Goal: Find specific page/section: Find specific page/section

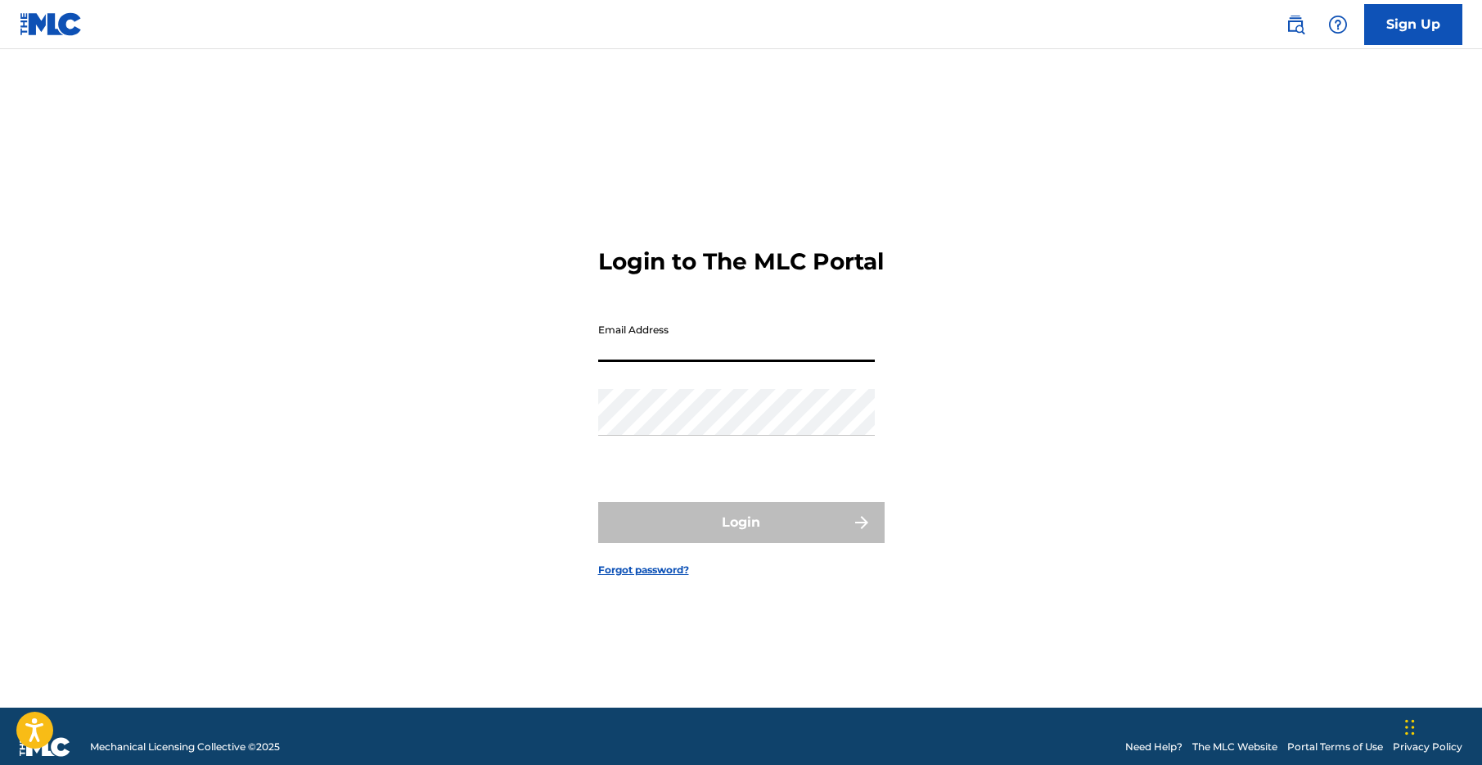
click at [713, 357] on input "Email Address" at bounding box center [736, 338] width 277 height 47
type input "[EMAIL_ADDRESS][DOMAIN_NAME]"
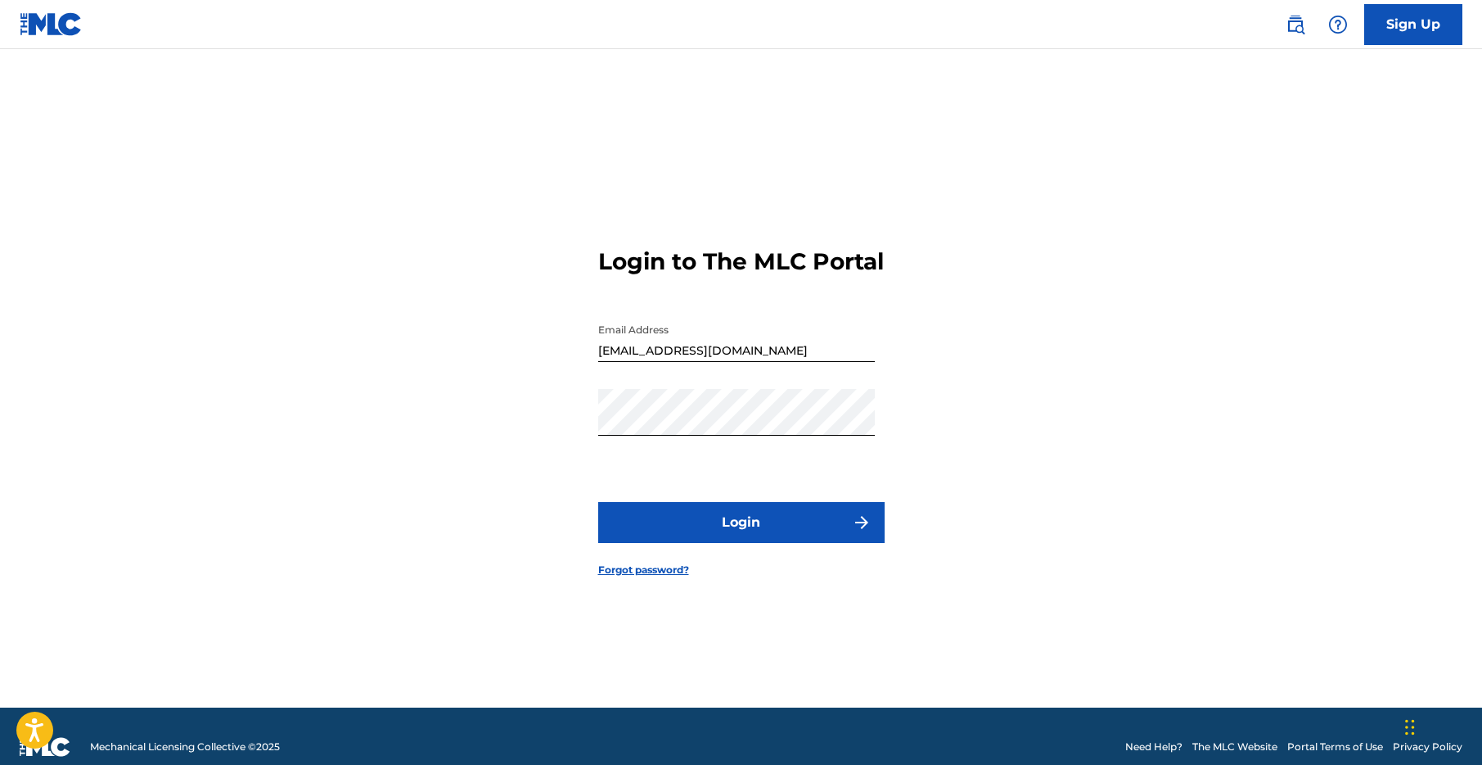
click at [739, 543] on button "Login" at bounding box center [741, 522] width 287 height 41
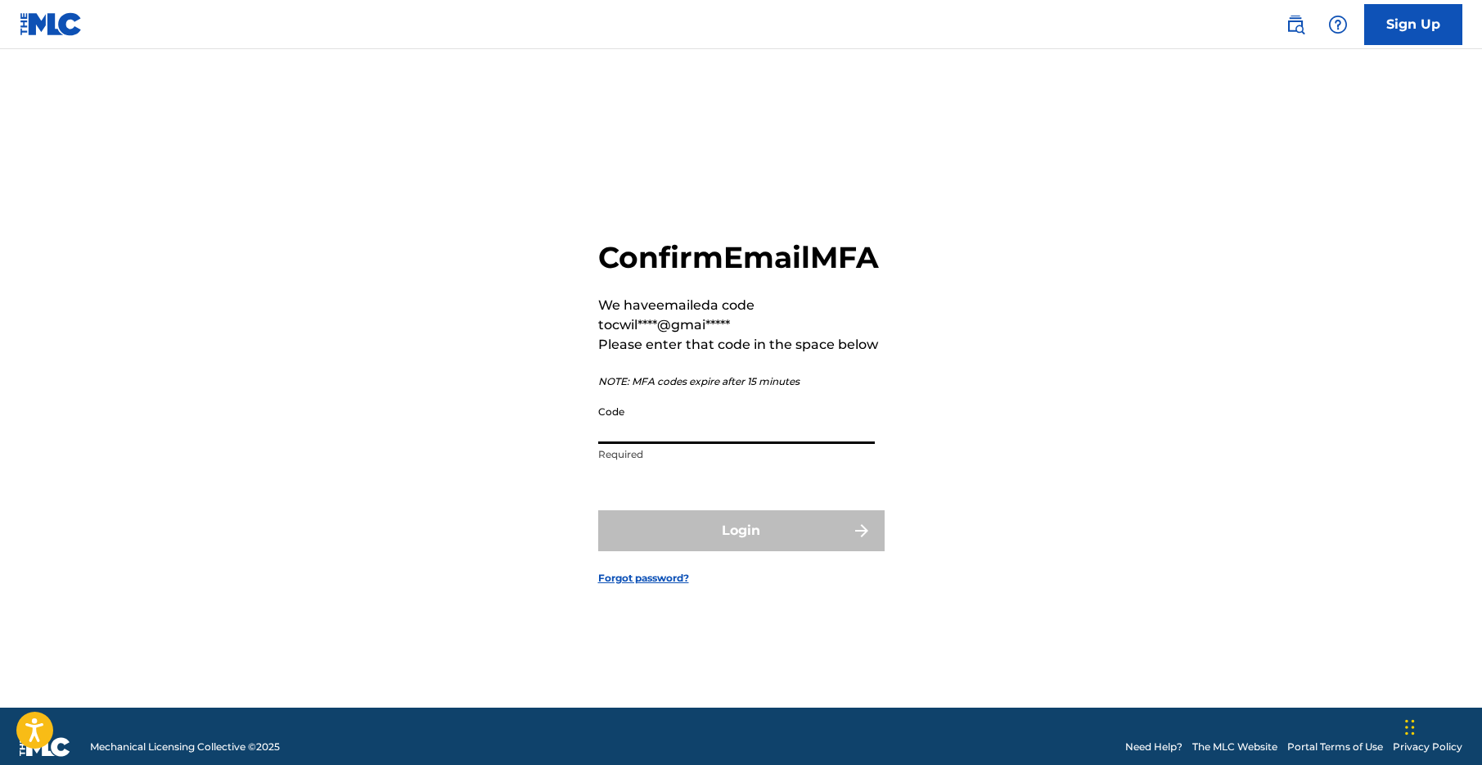
click at [697, 440] on input "Code" at bounding box center [736, 420] width 277 height 47
paste input "124436"
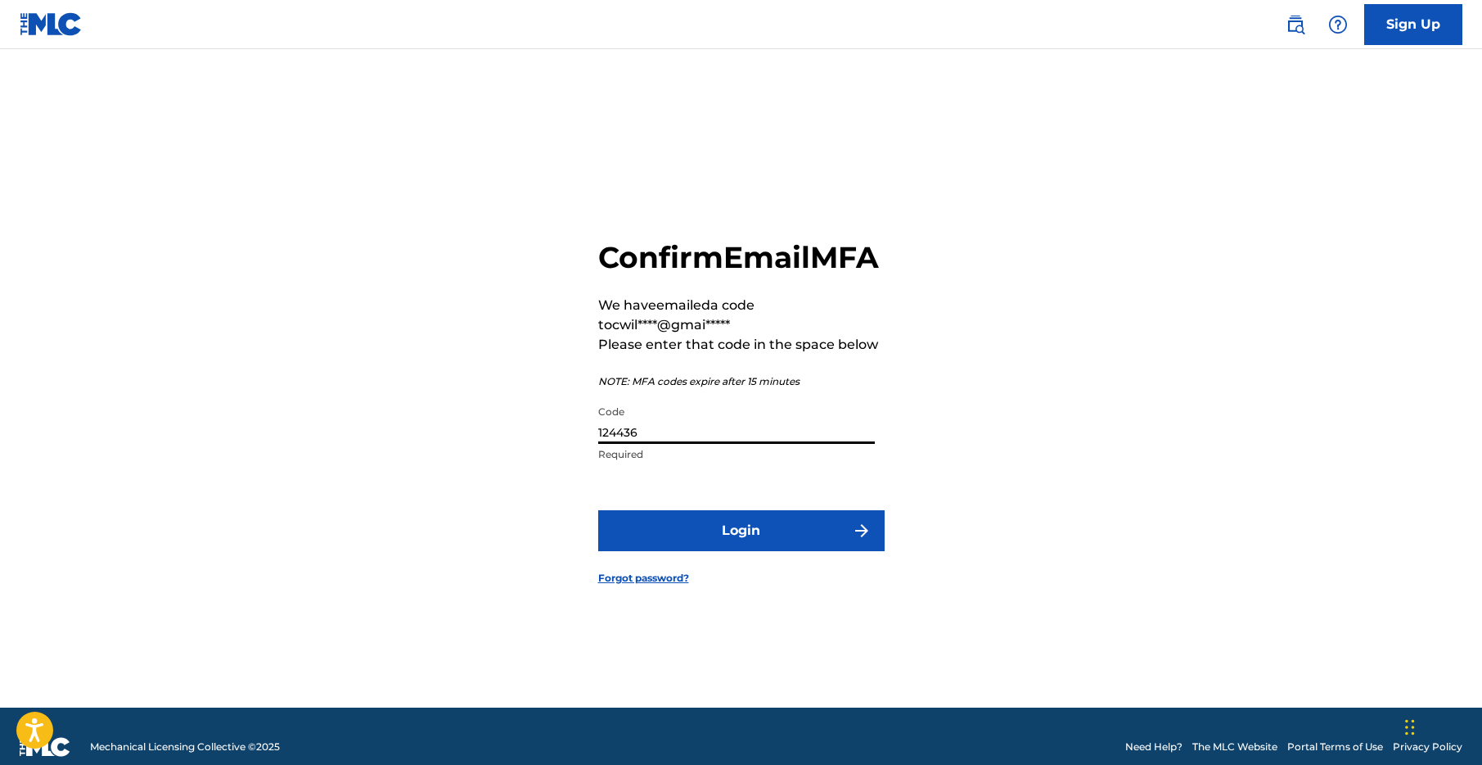
type input "124436"
click at [721, 548] on button "Login" at bounding box center [741, 530] width 287 height 41
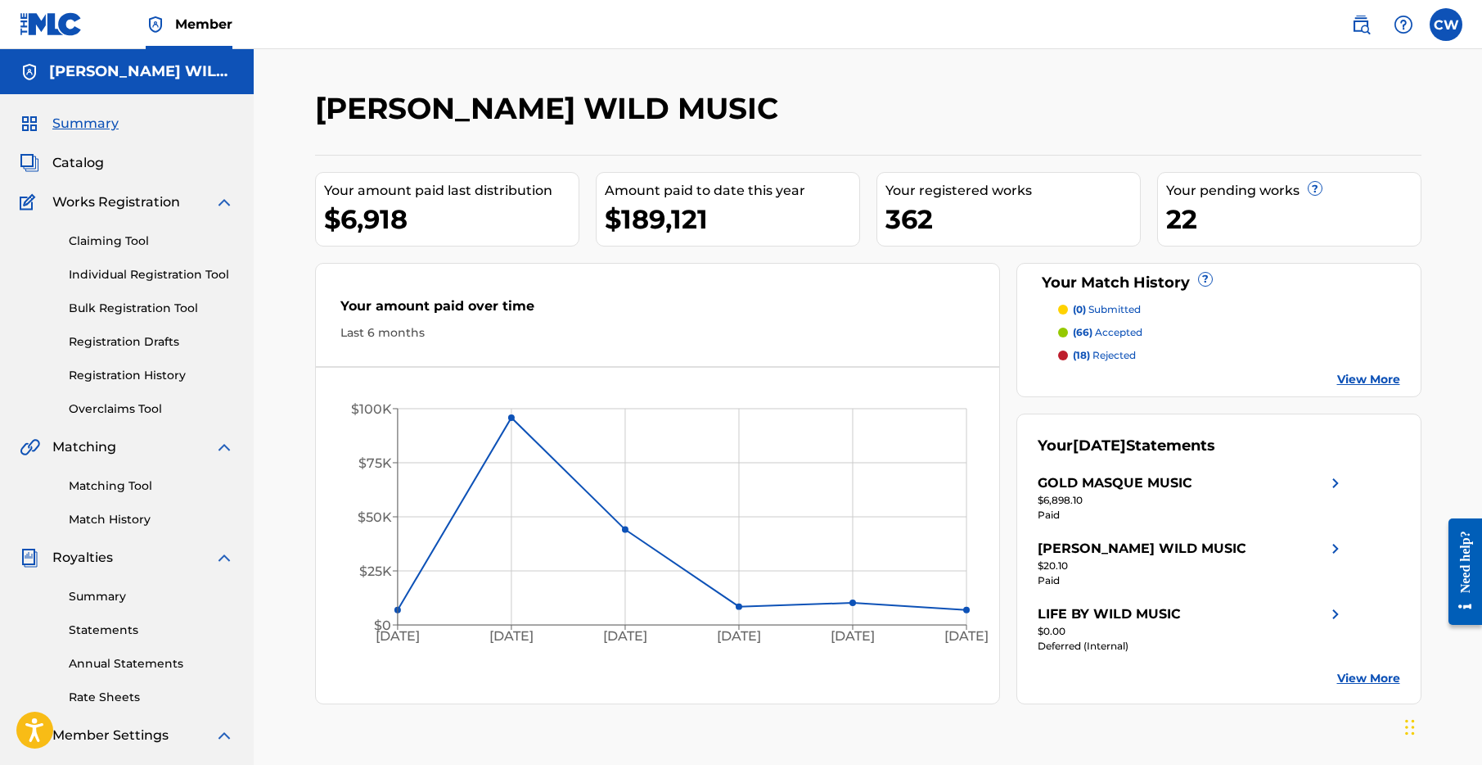
click at [88, 162] on span "Catalog" at bounding box center [78, 163] width 52 height 20
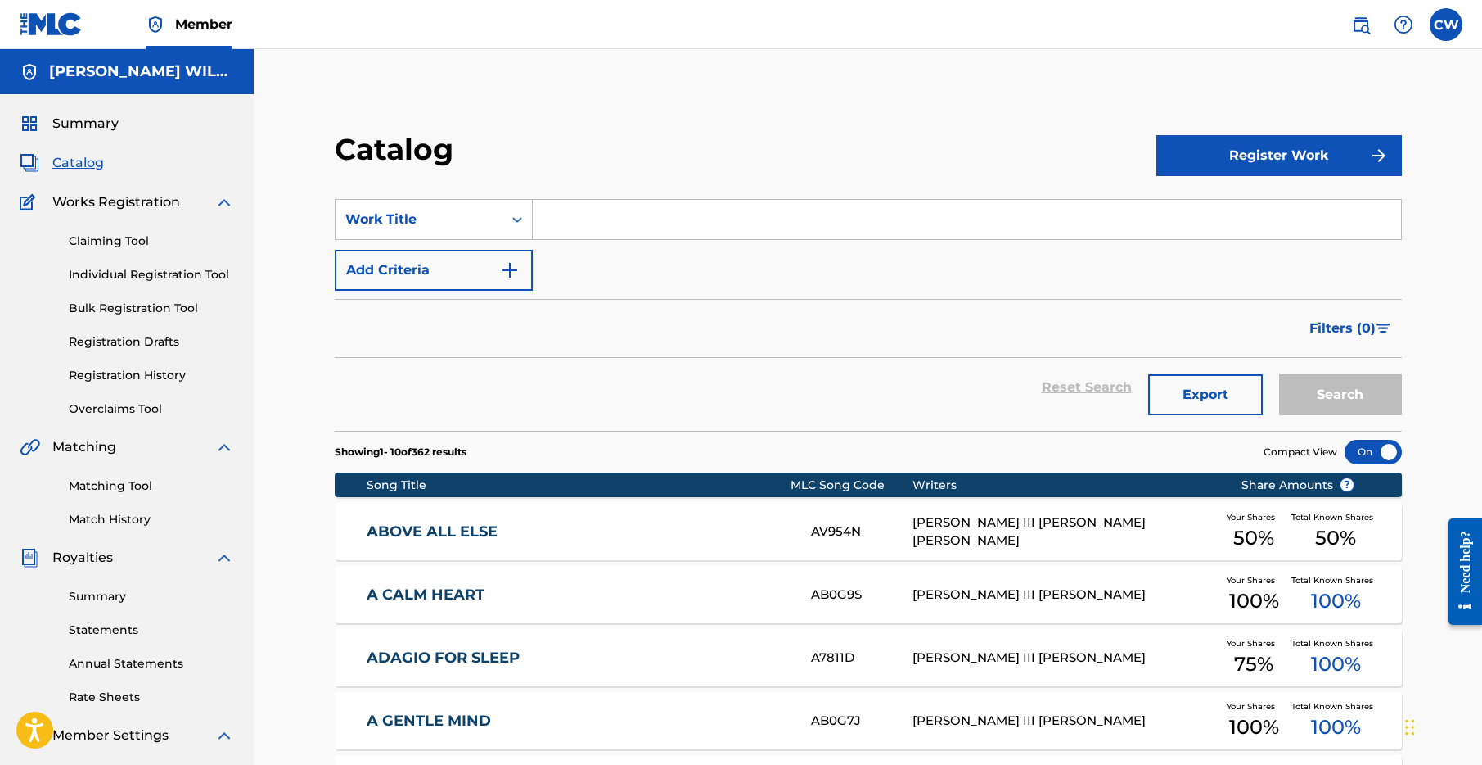
click at [605, 204] on input "Search Form" at bounding box center [967, 219] width 869 height 39
type input "gratitude flute remix"
click at [1338, 393] on button "Search" at bounding box center [1340, 394] width 123 height 41
